Goal: Find specific page/section: Find specific page/section

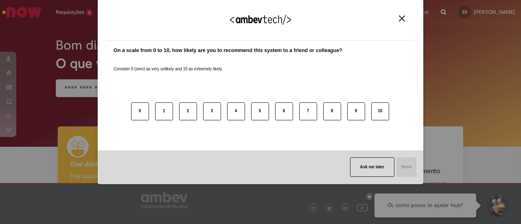
click at [404, 20] on img "Close" at bounding box center [402, 18] width 6 height 6
click at [403, 19] on img "Close" at bounding box center [402, 18] width 6 height 6
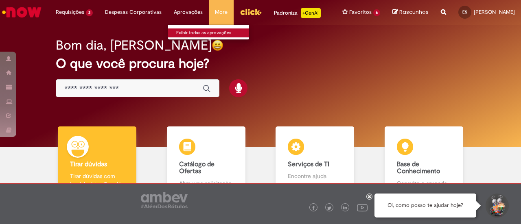
click at [188, 32] on link "Exibir todas as aprovações" at bounding box center [213, 33] width 90 height 9
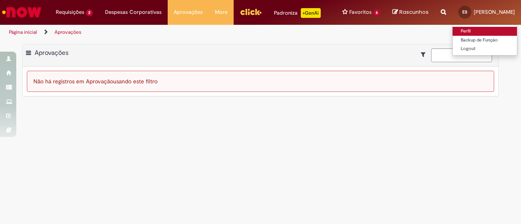
click at [473, 34] on link "Perfil" at bounding box center [485, 31] width 64 height 9
